Goal: Task Accomplishment & Management: Manage account settings

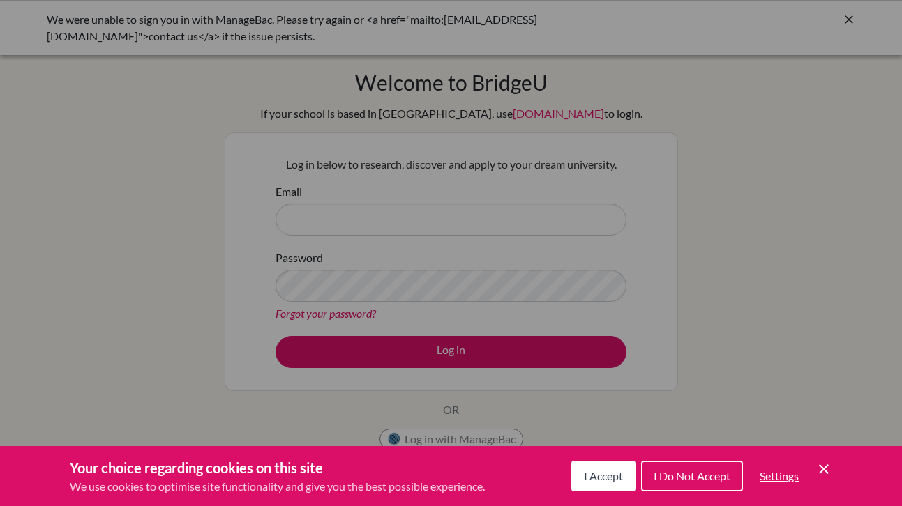
click at [608, 473] on span "I Accept" at bounding box center [603, 475] width 39 height 13
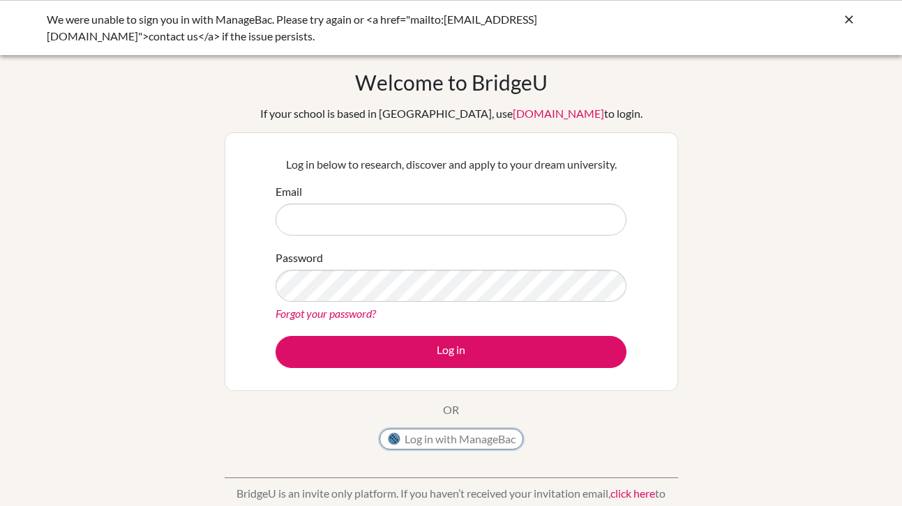
click at [495, 440] on button "Log in with ManageBac" at bounding box center [451, 439] width 144 height 21
click at [844, 15] on icon at bounding box center [849, 20] width 14 height 14
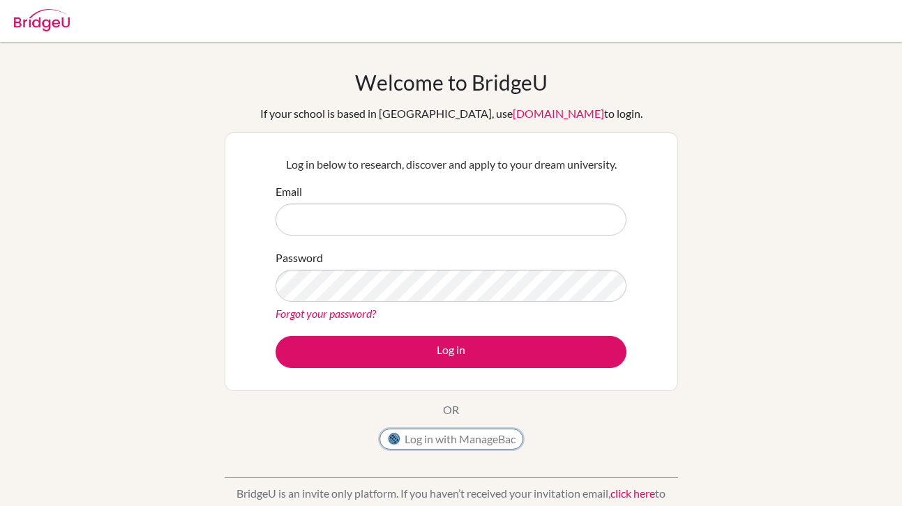
click at [488, 439] on button "Log in with ManageBac" at bounding box center [451, 439] width 144 height 21
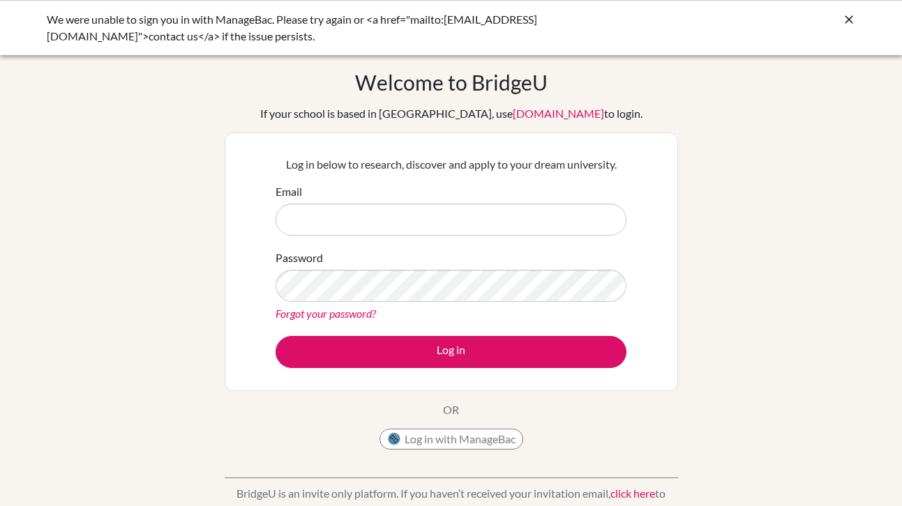
type input "asnodgrass@lapazschool.org"
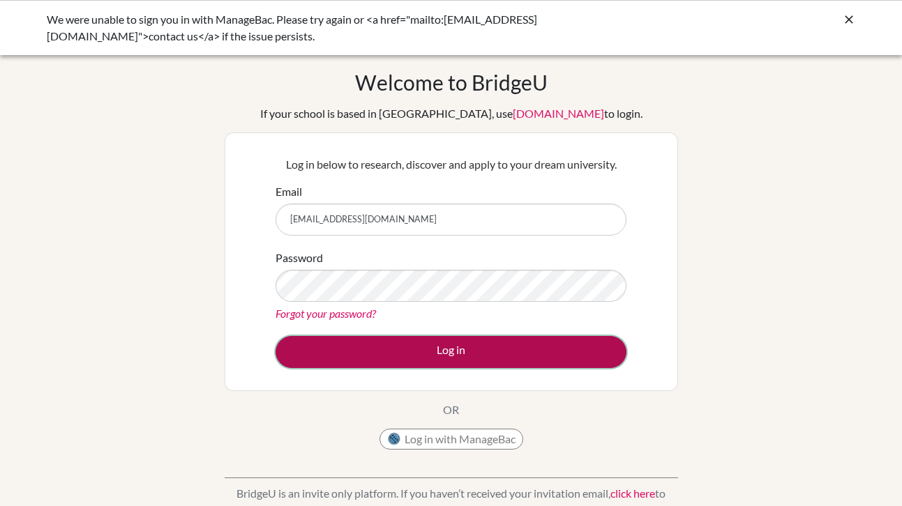
click at [449, 354] on button "Log in" at bounding box center [451, 352] width 351 height 32
